Goal: Task Accomplishment & Management: Complete application form

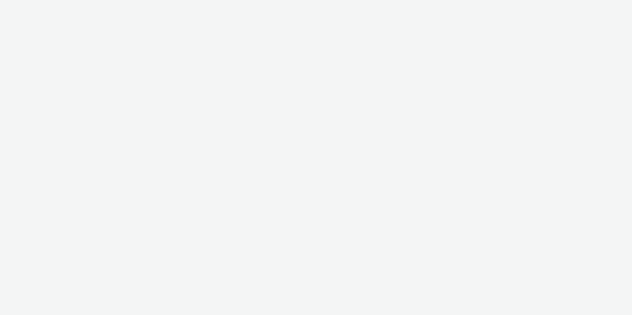
select select "d57a0b46-ef33-4938-977b-e6d07593e41f"
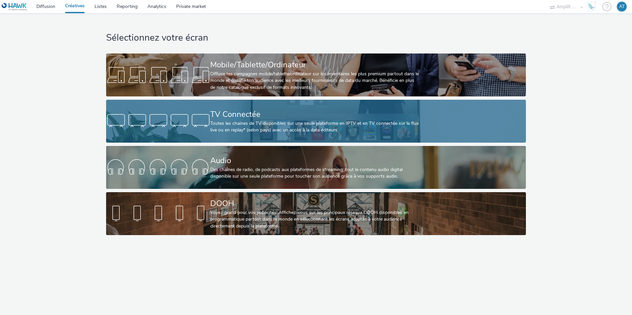
click at [218, 117] on div "TV Connectée" at bounding box center [314, 115] width 209 height 12
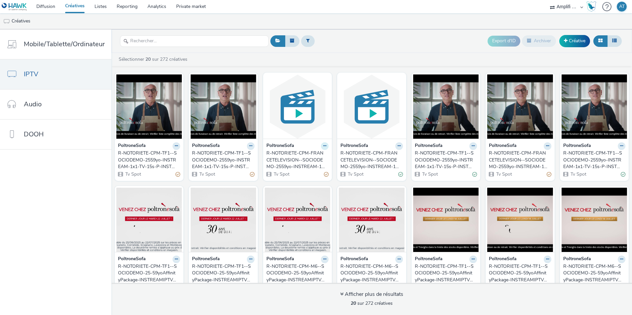
click at [321, 147] on button at bounding box center [325, 146] width 8 height 8
click at [293, 159] on link "Modifier" at bounding box center [304, 157] width 50 height 13
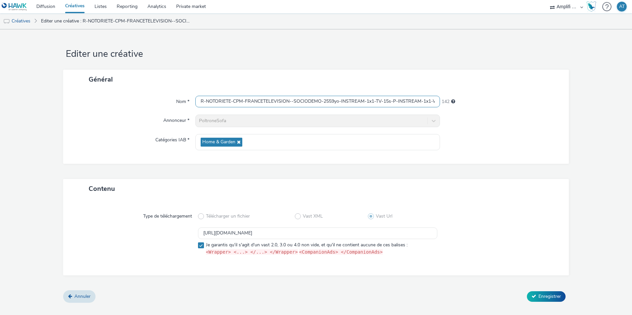
click at [233, 102] on input "R-NOTORIETE-CPM-FRANCETELEVISION--SOCIODEMO-2559yo-INSTREAM-1x1-TV-15s-P-INSTRE…" at bounding box center [317, 102] width 245 height 12
click at [20, 23] on link "Créatives" at bounding box center [17, 21] width 34 height 16
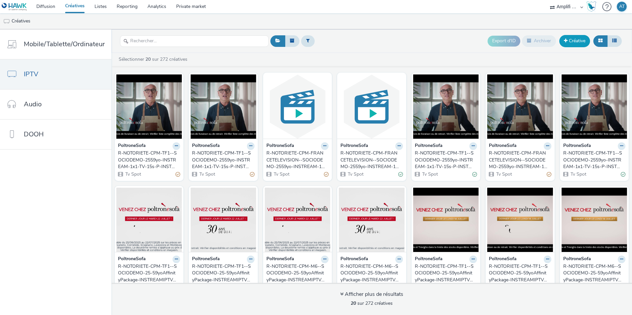
click at [569, 47] on link "Créative" at bounding box center [574, 41] width 31 height 12
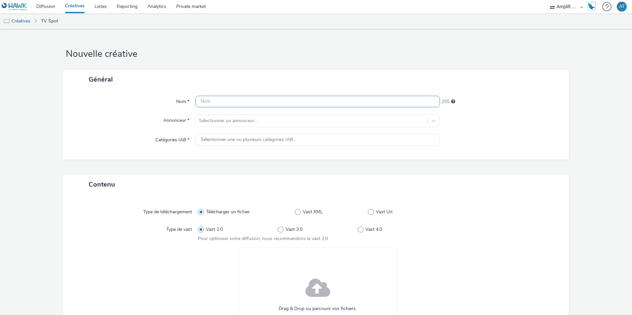
click at [250, 100] on input "text" at bounding box center [317, 102] width 245 height 12
paste input "R-NOTORIETE-CPM-FRANCETELEVISION--SOCIODEMO-2559yo-INSTREAM-1x1-TV-15s-P-INSTRE…"
click at [362, 101] on input "R-NOTORIETE-CPM-FRANCETELEVISION--SOCIODEMO-2559yo-INSTREAM-1x1-TV-15s-P-INSTRE…" at bounding box center [317, 102] width 245 height 12
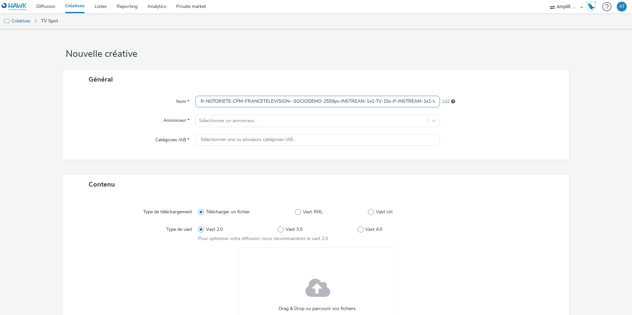
drag, startPoint x: 215, startPoint y: 103, endPoint x: 152, endPoint y: 104, distance: 62.2
click at [152, 104] on div "Nom * R-NOTORIETE-CPM-FRANCETELEVISION--SOCIODEMO-2559yo-INSTREAM-1x1-TV-15s-P-…" at bounding box center [316, 102] width 493 height 12
drag, startPoint x: 345, startPoint y: 101, endPoint x: 536, endPoint y: 105, distance: 190.8
click at [536, 105] on div "Nom * R-NOTORIETE-CPM-FRANCETELEVISION--SOCIODEMO-2559yo-INSTREAM-1x1-TV-15s-P-…" at bounding box center [316, 102] width 493 height 12
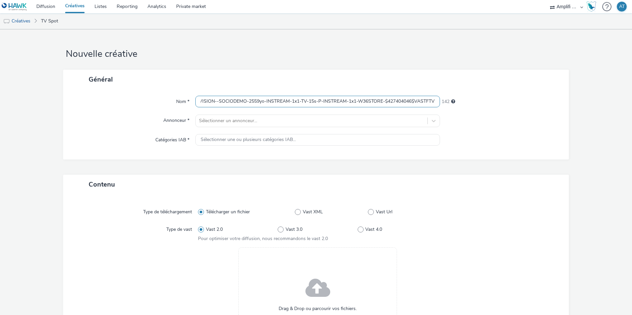
click at [366, 102] on input "R-NOTORIETE-CPM-FRANCETELEVISION--SOCIODEMO-2559yo-INSTREAM-1x1-TV-15s-P-INSTRE…" at bounding box center [317, 102] width 245 height 12
click at [393, 101] on input "R-NOTORIETE-CPM-FRANCETELEVISION--SOCIODEMO-2559yo-INSTREAM-1x1-TV-15s-P-INSTRE…" at bounding box center [317, 102] width 245 height 12
type input "R-NOTORIETE-CPM-FRANCETELEVISION--SOCIODEMO-2559yo-INSTREAM-1x1-TV-15s-P-INSTRE…"
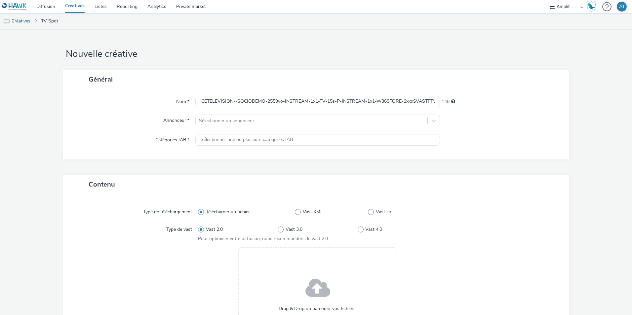
click at [105, 124] on div "Annonceur *" at bounding box center [133, 121] width 126 height 13
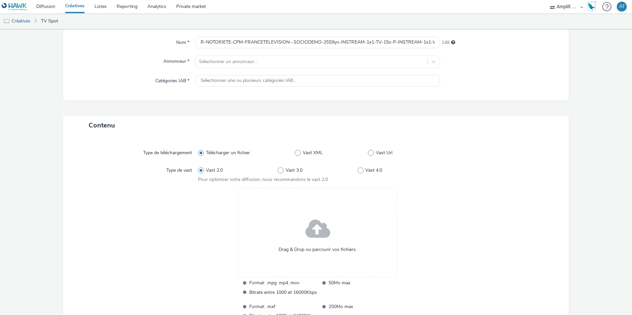
scroll to position [115, 0]
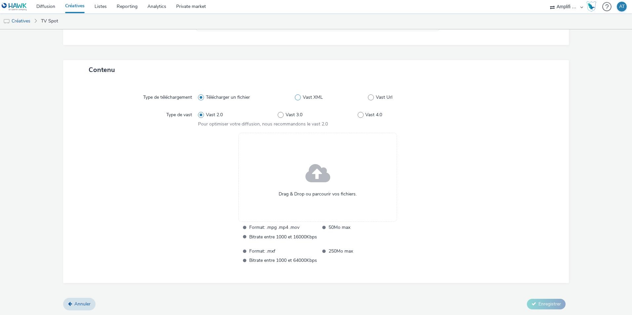
click at [311, 97] on span "Vast XML" at bounding box center [313, 97] width 20 height 7
click at [299, 97] on input "Vast XML" at bounding box center [297, 98] width 4 height 4
radio input "false"
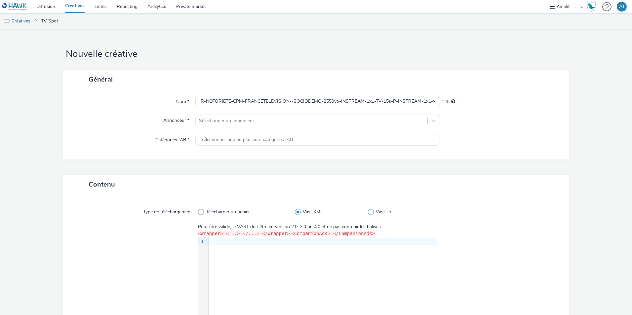
click at [368, 212] on span at bounding box center [371, 212] width 6 height 6
click at [368, 212] on input "Vast Url" at bounding box center [370, 212] width 4 height 4
radio input "false"
radio input "true"
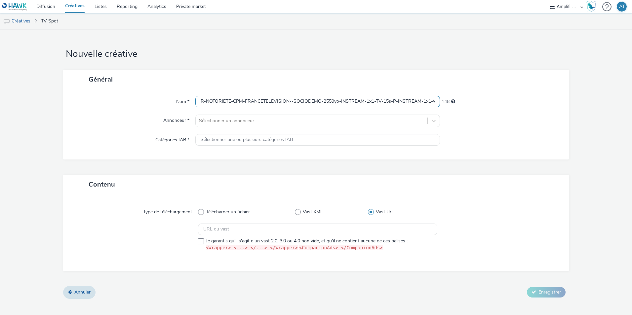
scroll to position [0, 59]
drag, startPoint x: 339, startPoint y: 100, endPoint x: 553, endPoint y: 103, distance: 214.3
click at [553, 103] on div "Nom * R-NOTORIETE-CPM-FRANCETELEVISION--SOCIODEMO-2559yo-INSTREAM-1x1-TV-15s-P-…" at bounding box center [316, 102] width 493 height 12
click at [269, 228] on input "text" at bounding box center [317, 230] width 239 height 12
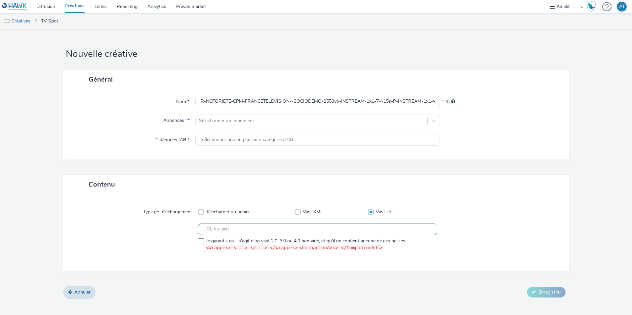
paste input "[URL][DOMAIN_NAME]"
type input "[URL][DOMAIN_NAME]"
click at [202, 240] on span at bounding box center [201, 242] width 6 height 6
checkbox input "true"
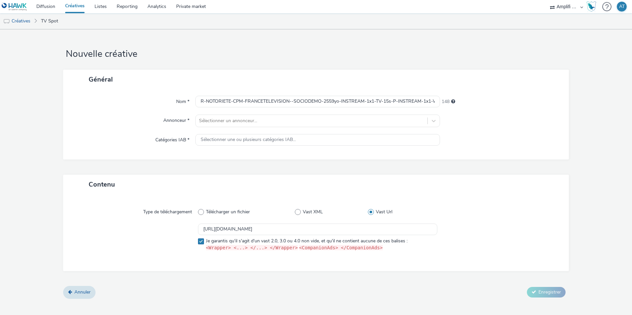
scroll to position [0, 0]
click at [245, 122] on div at bounding box center [311, 121] width 225 height 8
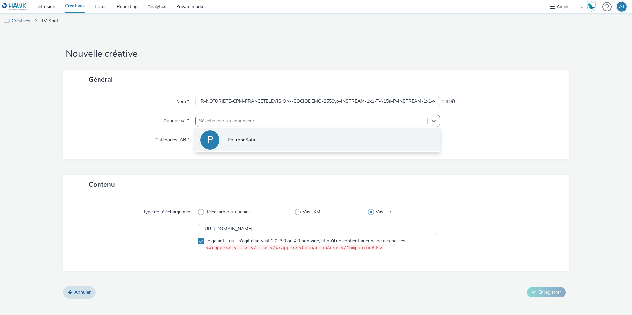
click at [236, 135] on li "P PoltroneSofa" at bounding box center [317, 140] width 245 height 22
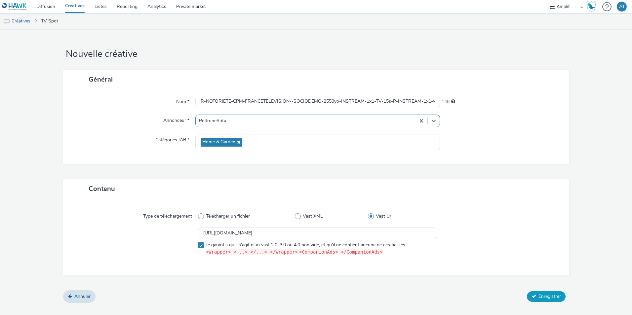
click at [538, 296] on button "Enregistrer" at bounding box center [546, 297] width 39 height 11
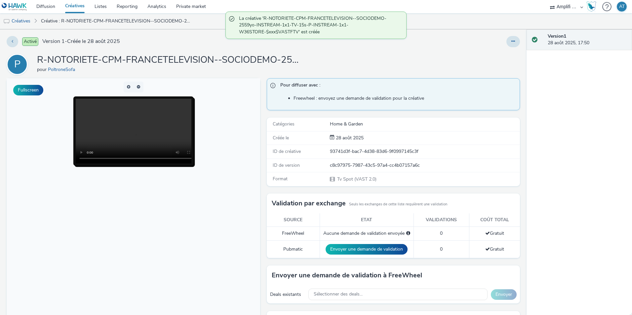
drag, startPoint x: 26, startPoint y: 21, endPoint x: 76, endPoint y: 20, distance: 49.6
click at [26, 21] on link "Créatives" at bounding box center [17, 21] width 34 height 16
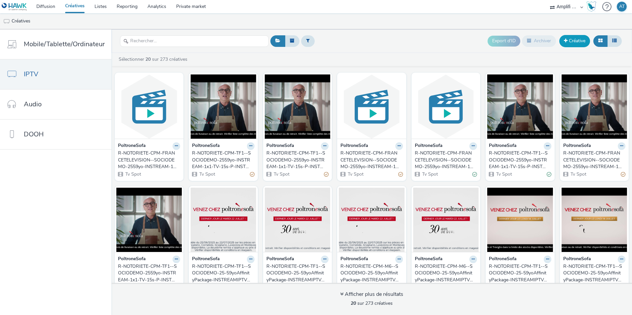
click at [578, 45] on link "Créative" at bounding box center [574, 41] width 31 height 12
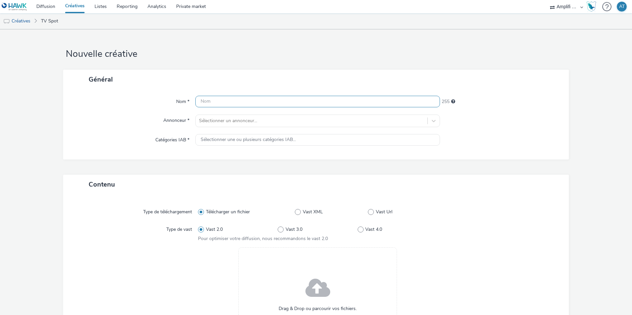
click at [220, 105] on input "text" at bounding box center [317, 102] width 245 height 12
paste input "[URL][DOMAIN_NAME]"
type input "[URL][DOMAIN_NAME]"
click at [313, 103] on input "[URL][DOMAIN_NAME]" at bounding box center [317, 102] width 245 height 12
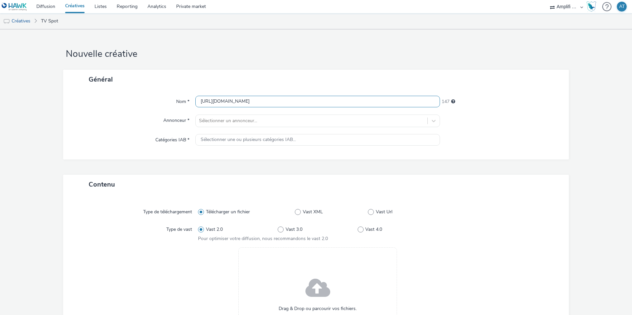
click at [313, 103] on input "[URL][DOMAIN_NAME]" at bounding box center [317, 102] width 245 height 12
paste input "R-NOTORIETE-CPM-FRANCETELEVISION--SOCIODEMO-2559yo-INSTREAM-1x1-TV-15s-P-INSTRE…"
drag, startPoint x: 361, startPoint y: 101, endPoint x: 378, endPoint y: 101, distance: 16.2
click at [378, 101] on input "R-NOTORIETE-CPM-FRANCETELEVISION--SOCIODEMO-2559yo-INSTREAM-1x1-TV-15s-P-INSTRE…" at bounding box center [317, 102] width 245 height 12
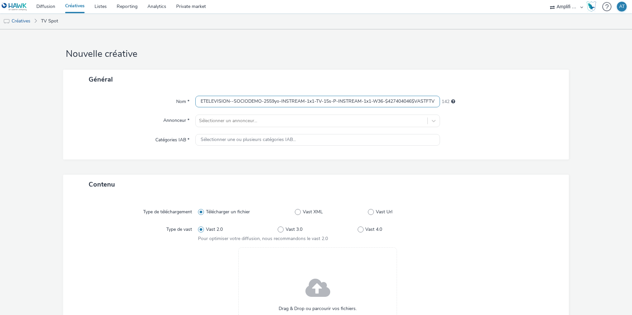
scroll to position [0, 64]
click at [407, 100] on input "R-NOTORIETE-CPM-FRANCETELEVISION--SOCIODEMO-2559yo-INSTREAM-1x1-TV-15s-P-INSTRE…" at bounding box center [317, 102] width 245 height 12
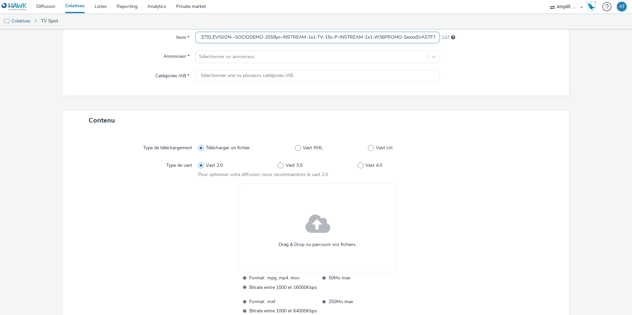
scroll to position [66, 0]
type input "R-NOTORIETE-CPM-FRANCETELEVISION--SOCIODEMO-2559yo-INSTREAM-1x1-TV-15s-P-INSTRE…"
click at [371, 147] on span at bounding box center [371, 146] width 6 height 6
click at [371, 147] on input "Vast Url" at bounding box center [370, 146] width 4 height 4
radio input "false"
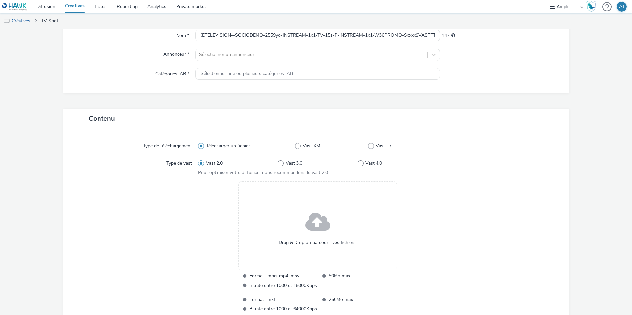
radio input "true"
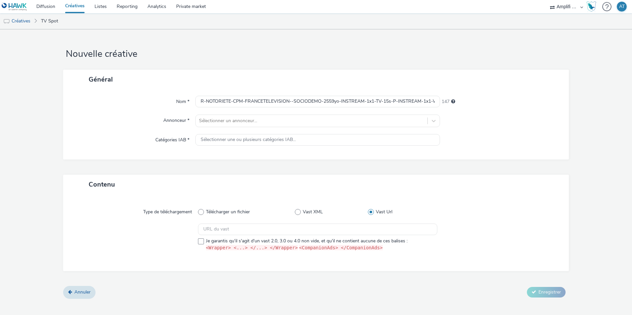
scroll to position [0, 0]
click at [279, 122] on div at bounding box center [311, 121] width 225 height 8
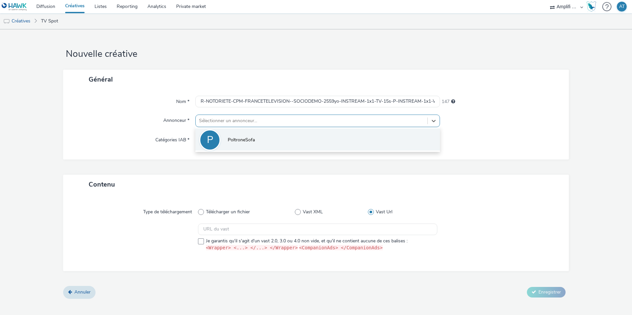
click at [250, 145] on li "P PoltroneSofa" at bounding box center [317, 140] width 245 height 22
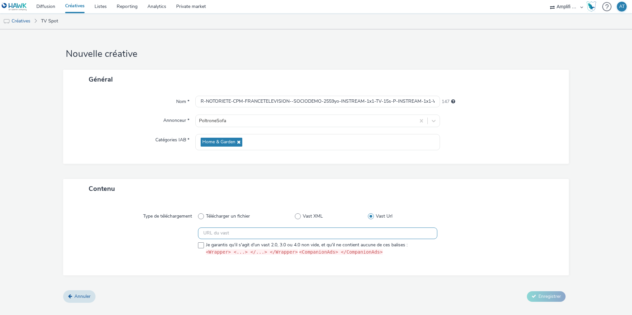
click at [280, 231] on input "text" at bounding box center [317, 234] width 239 height 12
paste input "[URL][DOMAIN_NAME]"
type input "[URL][DOMAIN_NAME]"
click at [204, 246] on span at bounding box center [201, 246] width 6 height 6
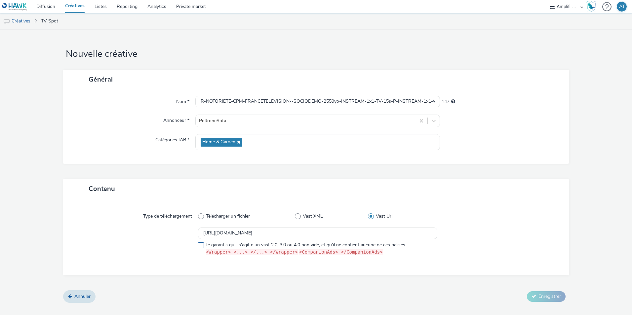
checkbox input "true"
click at [548, 296] on span "Enregistrer" at bounding box center [550, 297] width 22 height 6
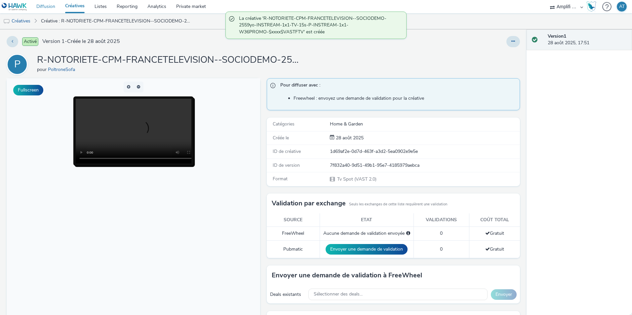
click at [50, 5] on link "Diffusion" at bounding box center [45, 6] width 29 height 13
